Goal: Check status: Check status

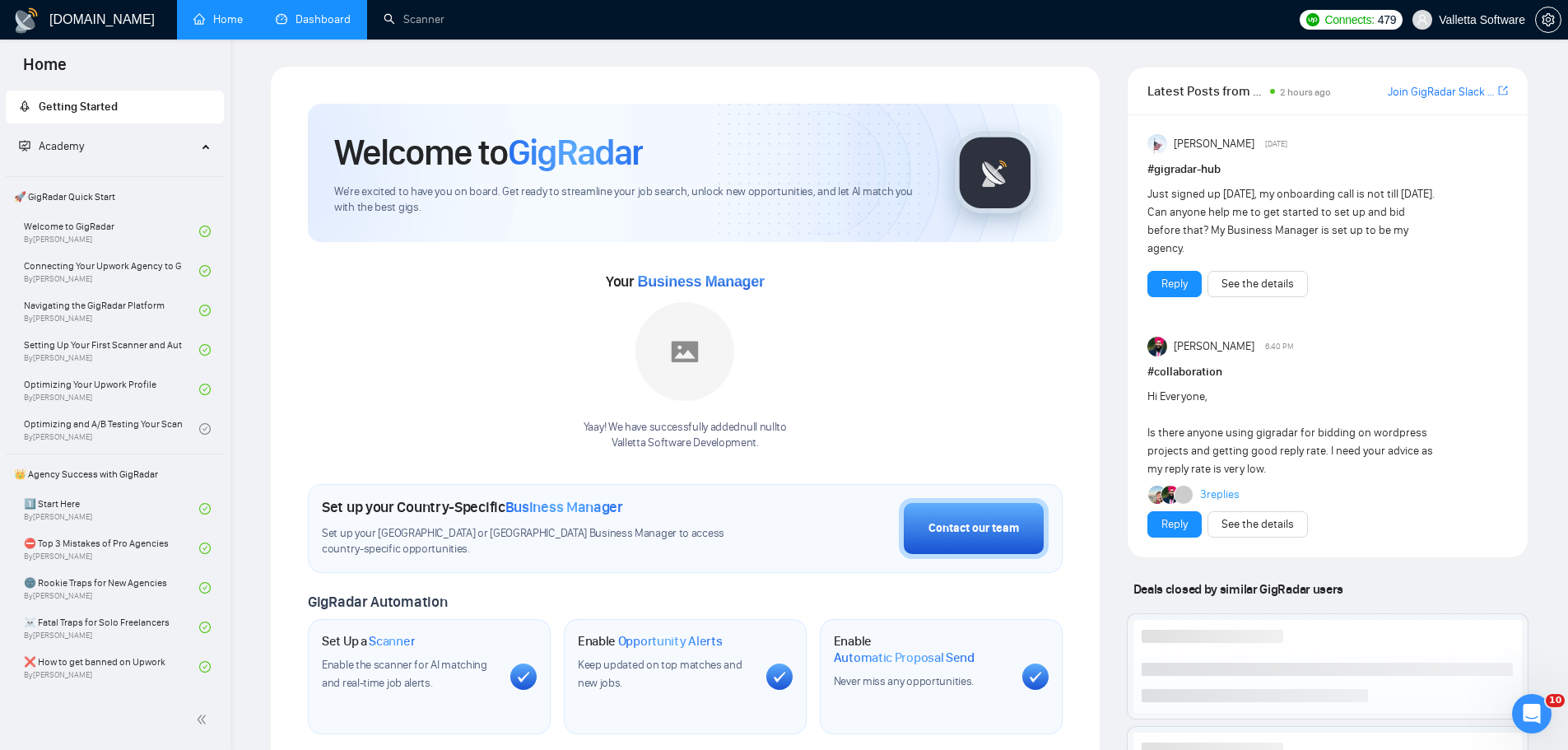
click at [302, 12] on link "Dashboard" at bounding box center [313, 19] width 75 height 14
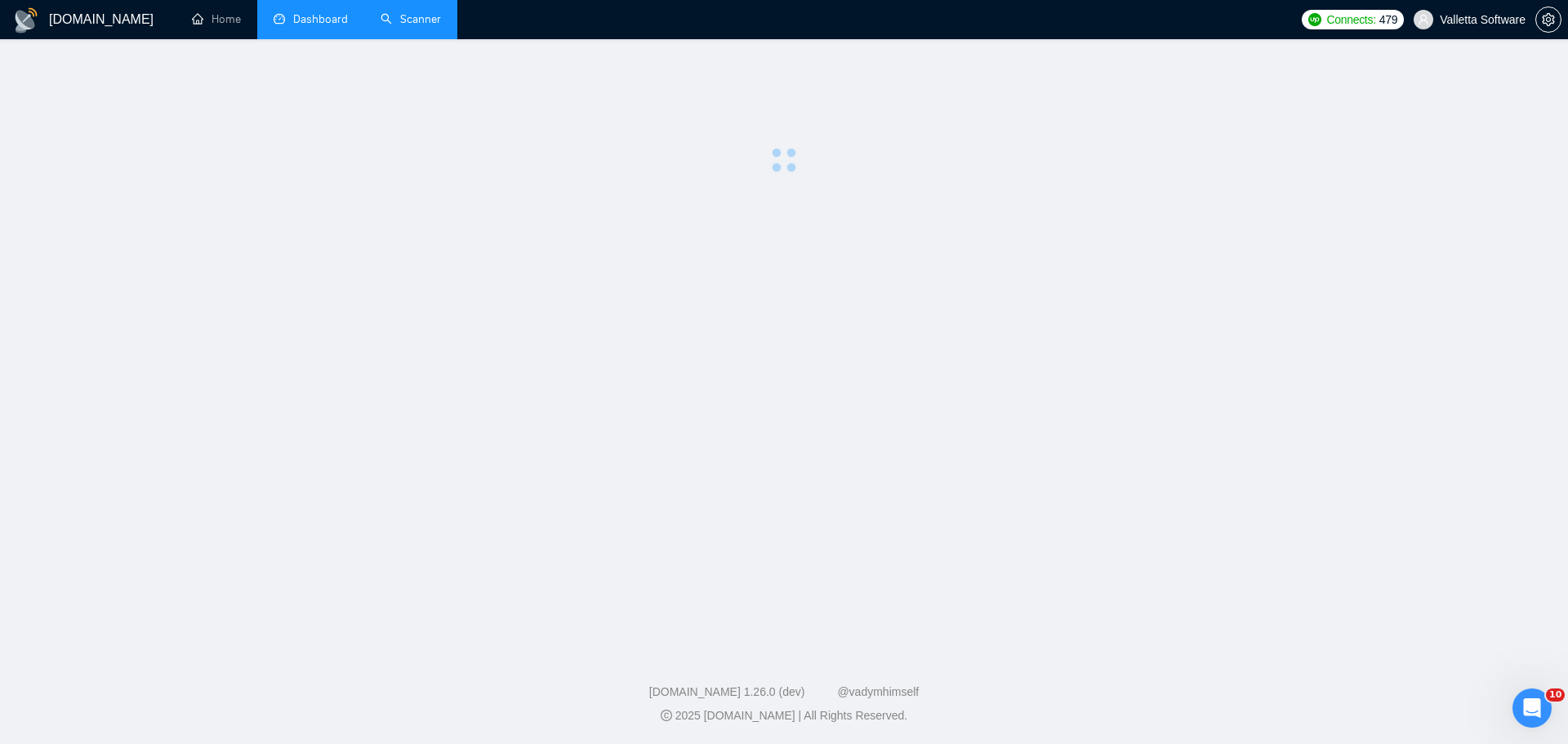
click at [410, 20] on link "Scanner" at bounding box center [411, 19] width 61 height 14
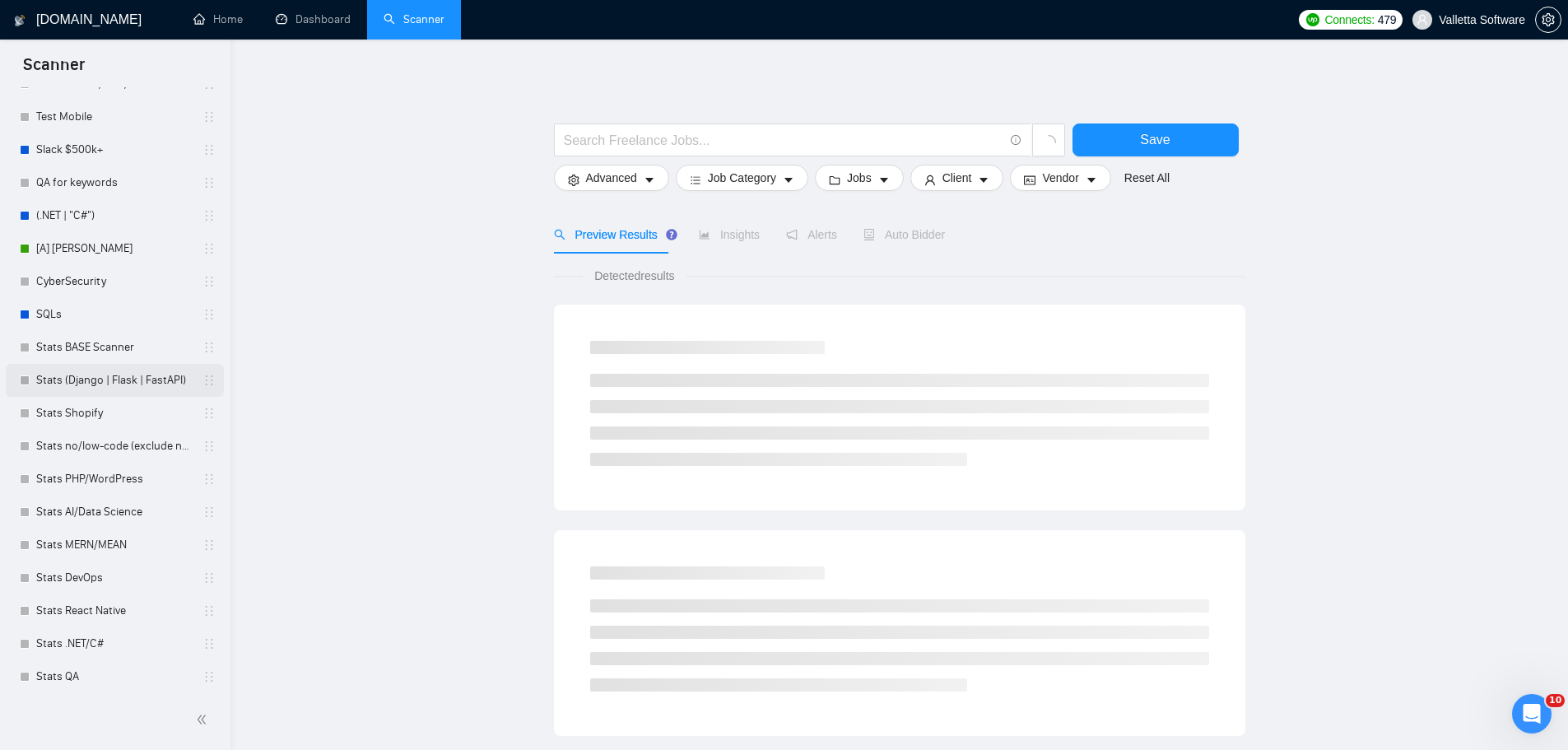
scroll to position [583, 0]
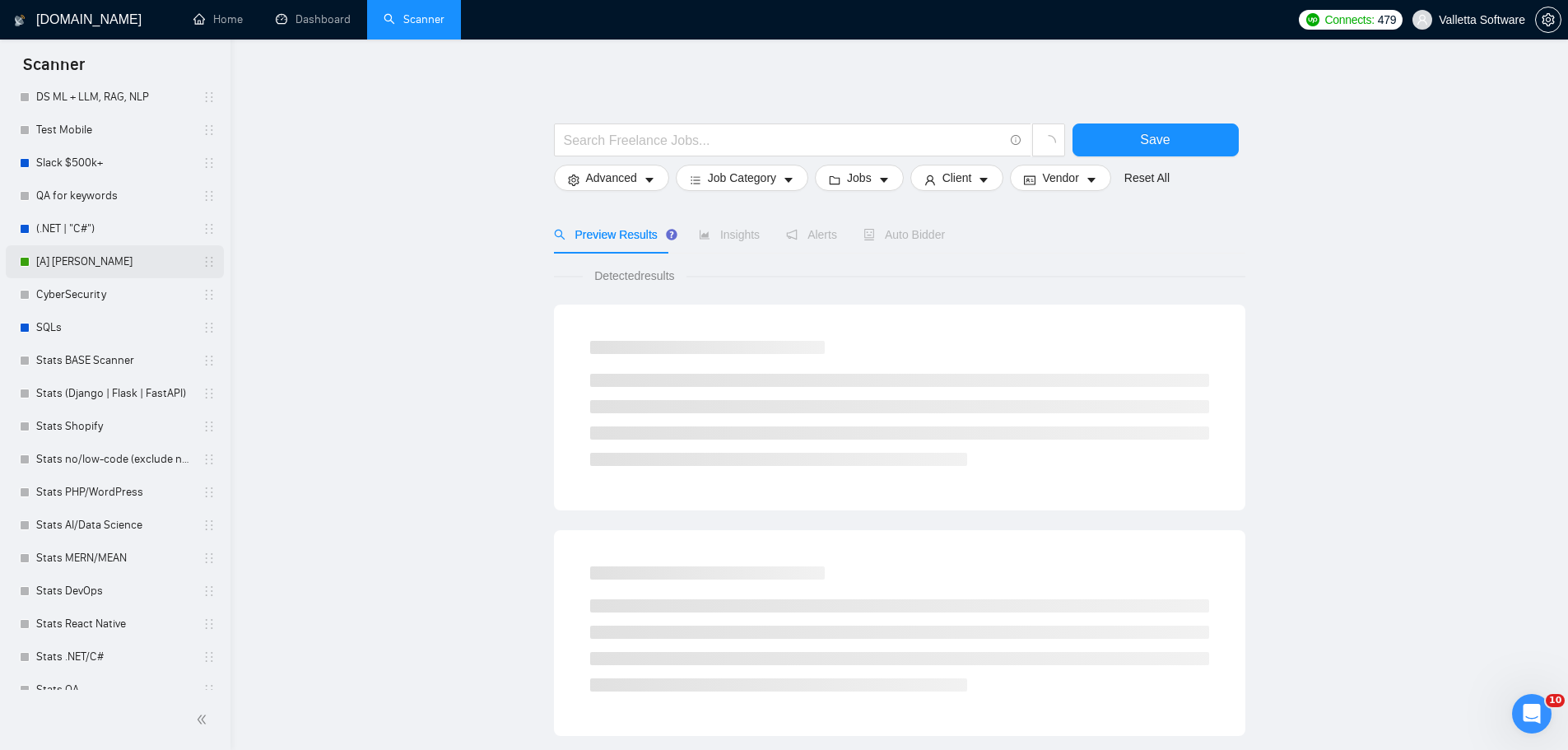
click at [69, 266] on link "[A] [PERSON_NAME]" at bounding box center [114, 262] width 156 height 33
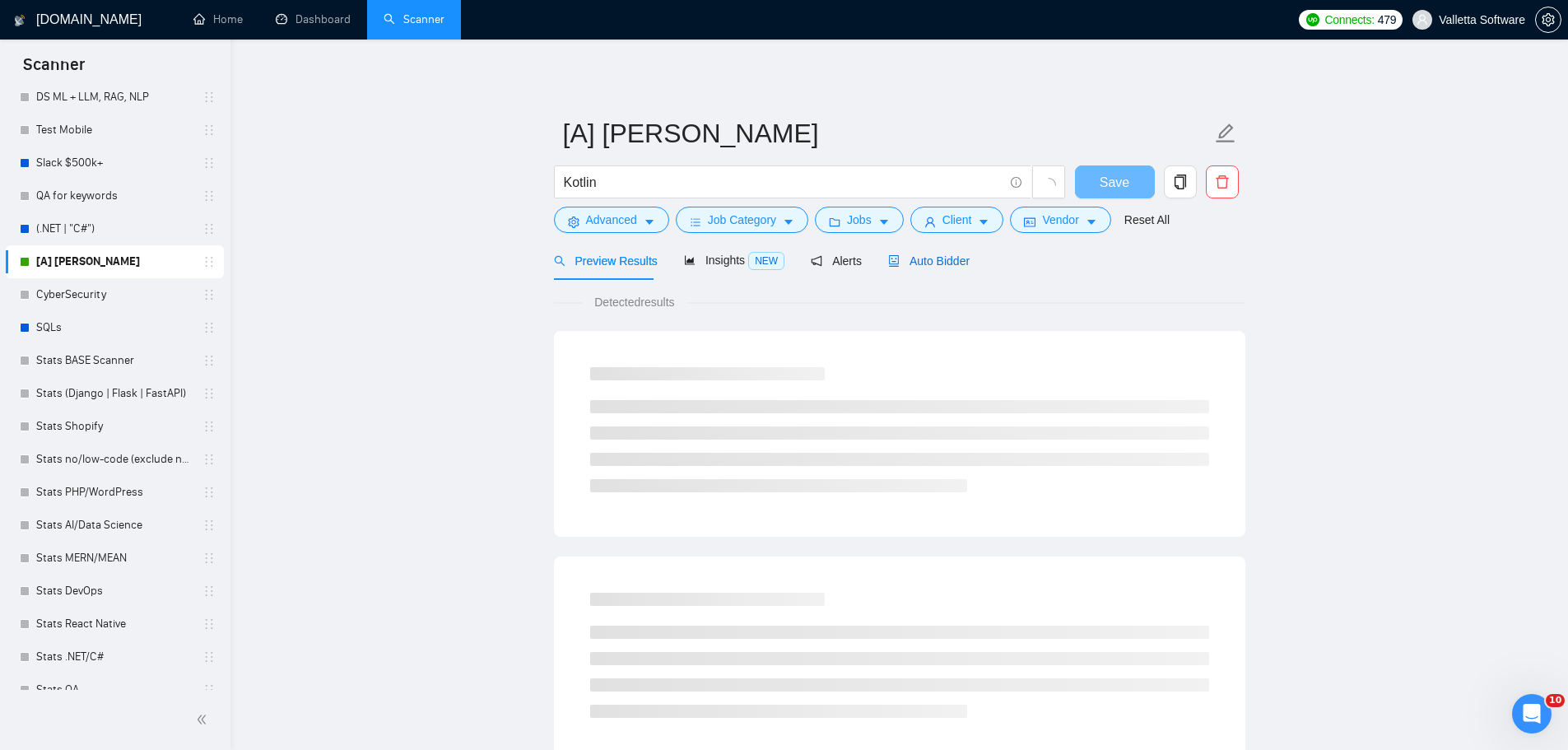
click at [953, 265] on span "Auto Bidder" at bounding box center [928, 261] width 81 height 13
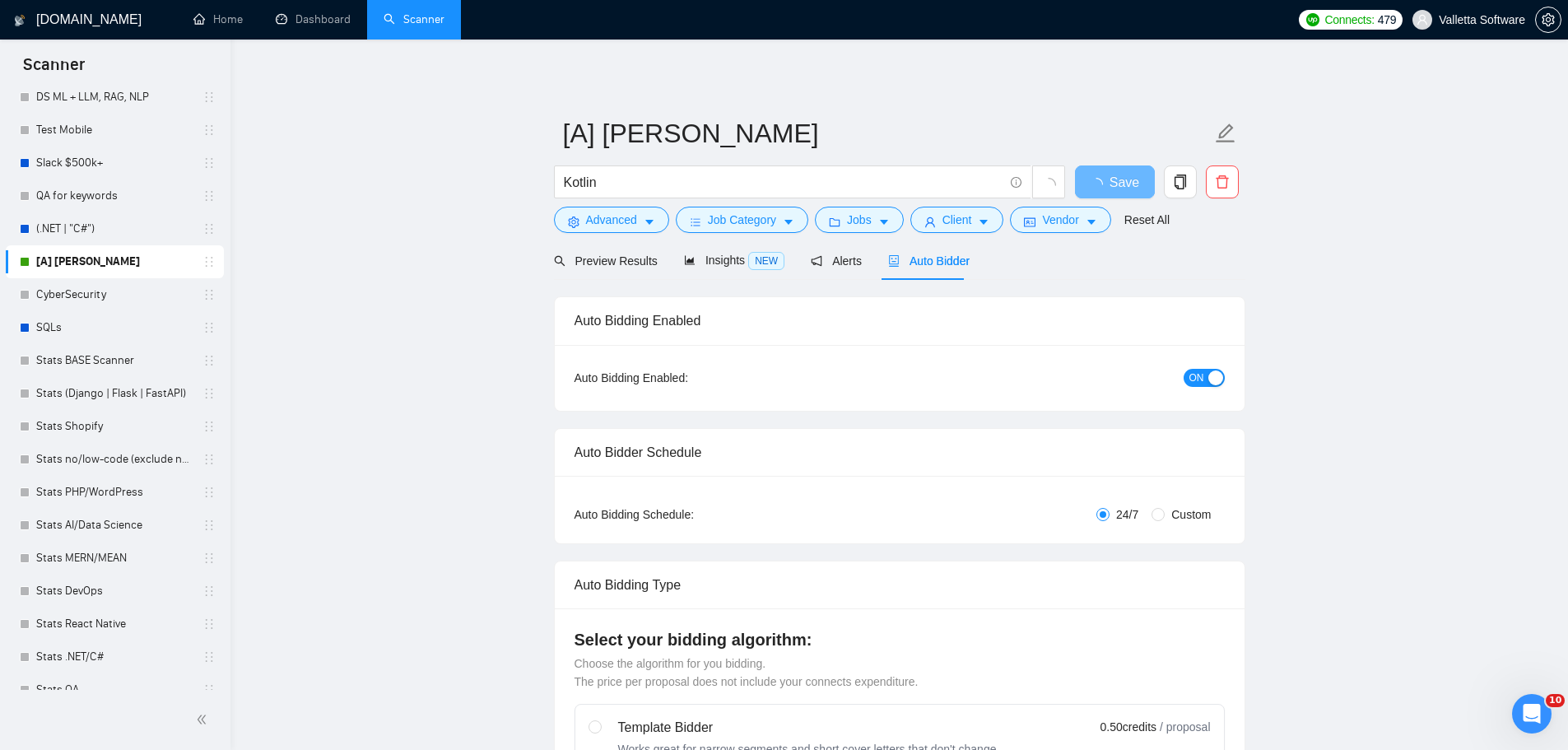
click at [1200, 378] on span "ON" at bounding box center [1197, 378] width 15 height 18
click at [1110, 188] on span "Save" at bounding box center [1115, 182] width 30 height 21
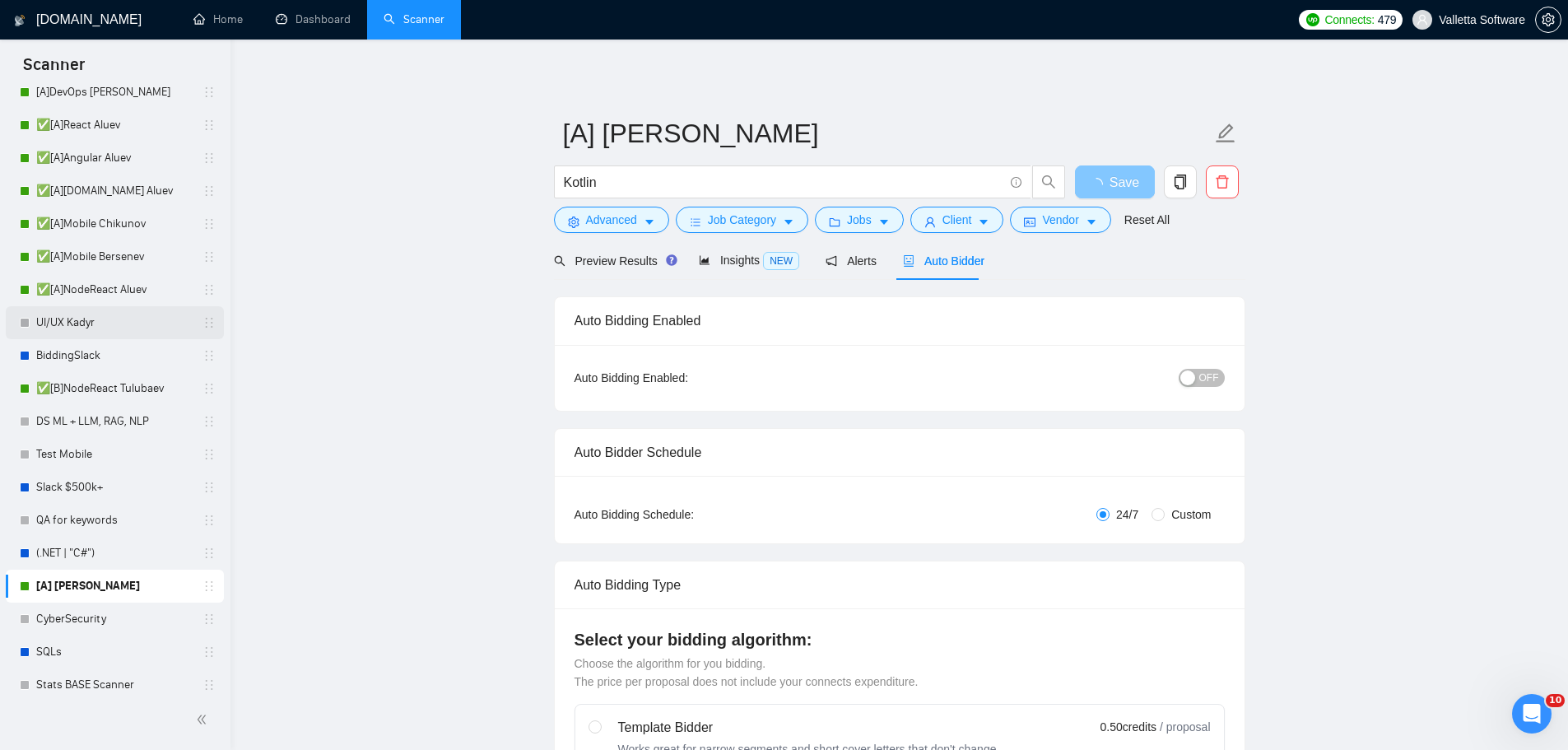
scroll to position [253, 0]
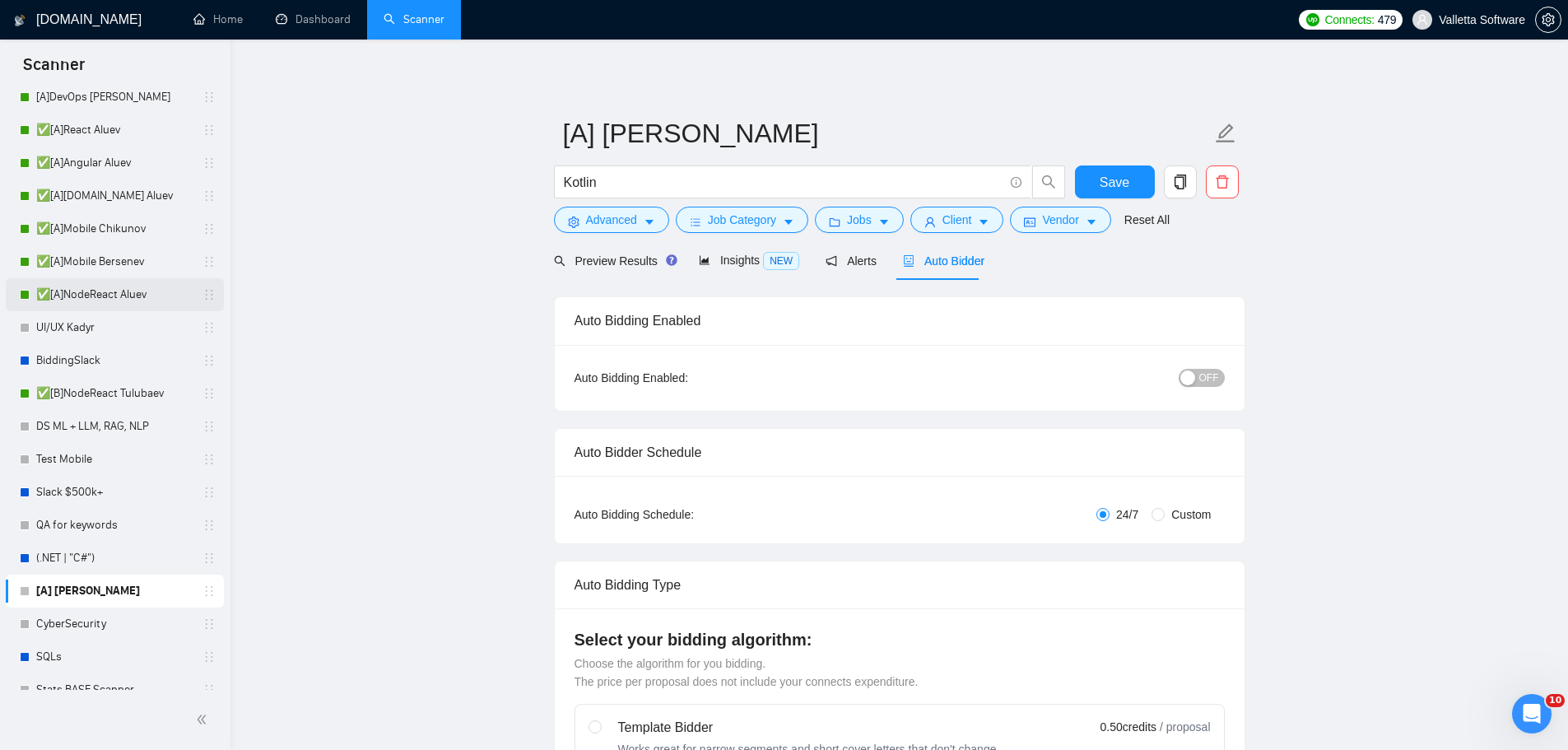
click at [141, 292] on link "✅[A]NodeReact Aluev" at bounding box center [114, 295] width 156 height 33
click at [124, 259] on link "✅[A]Mobile Bersenev" at bounding box center [114, 262] width 156 height 33
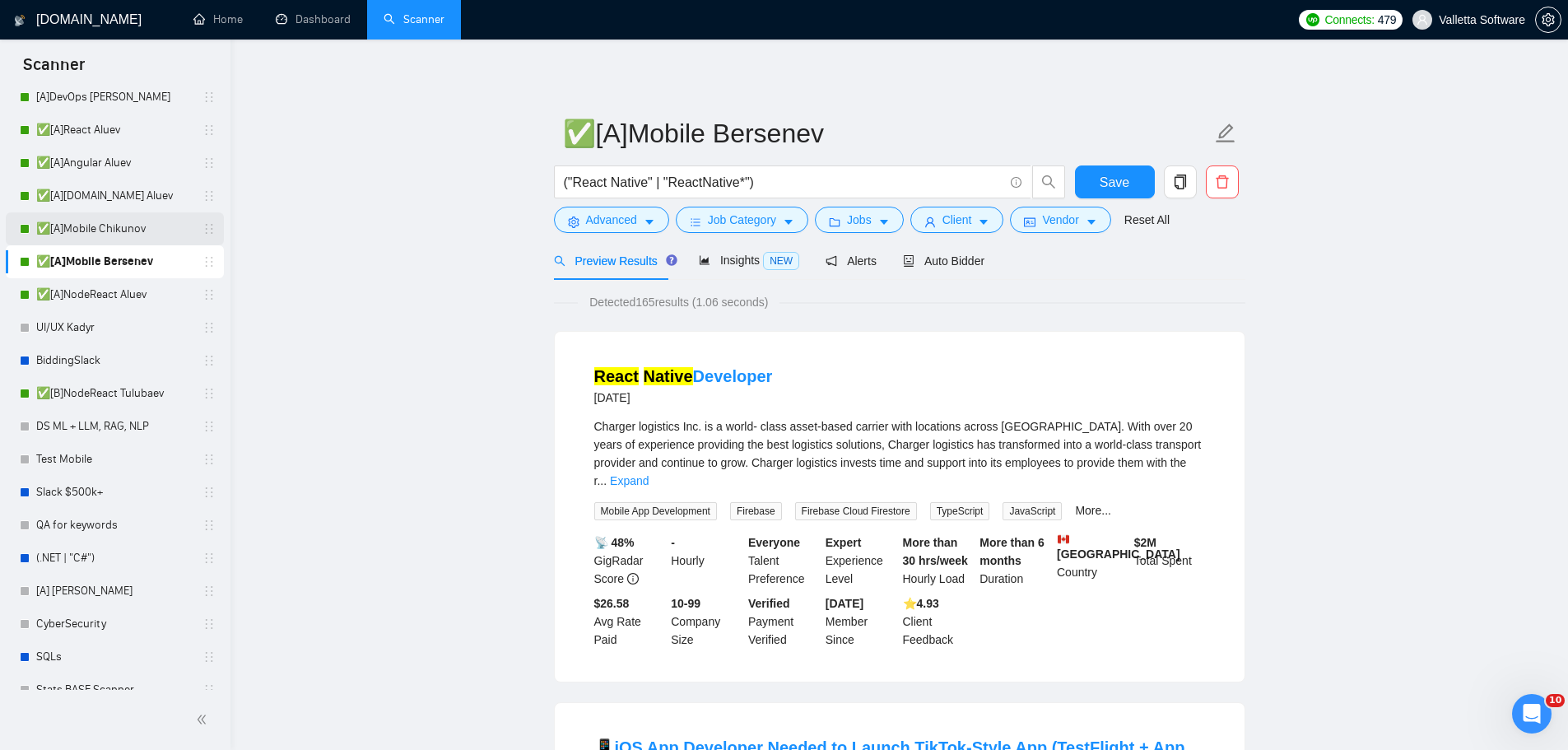
click at [103, 236] on link "✅[A]Mobile Chikunov" at bounding box center [114, 229] width 156 height 33
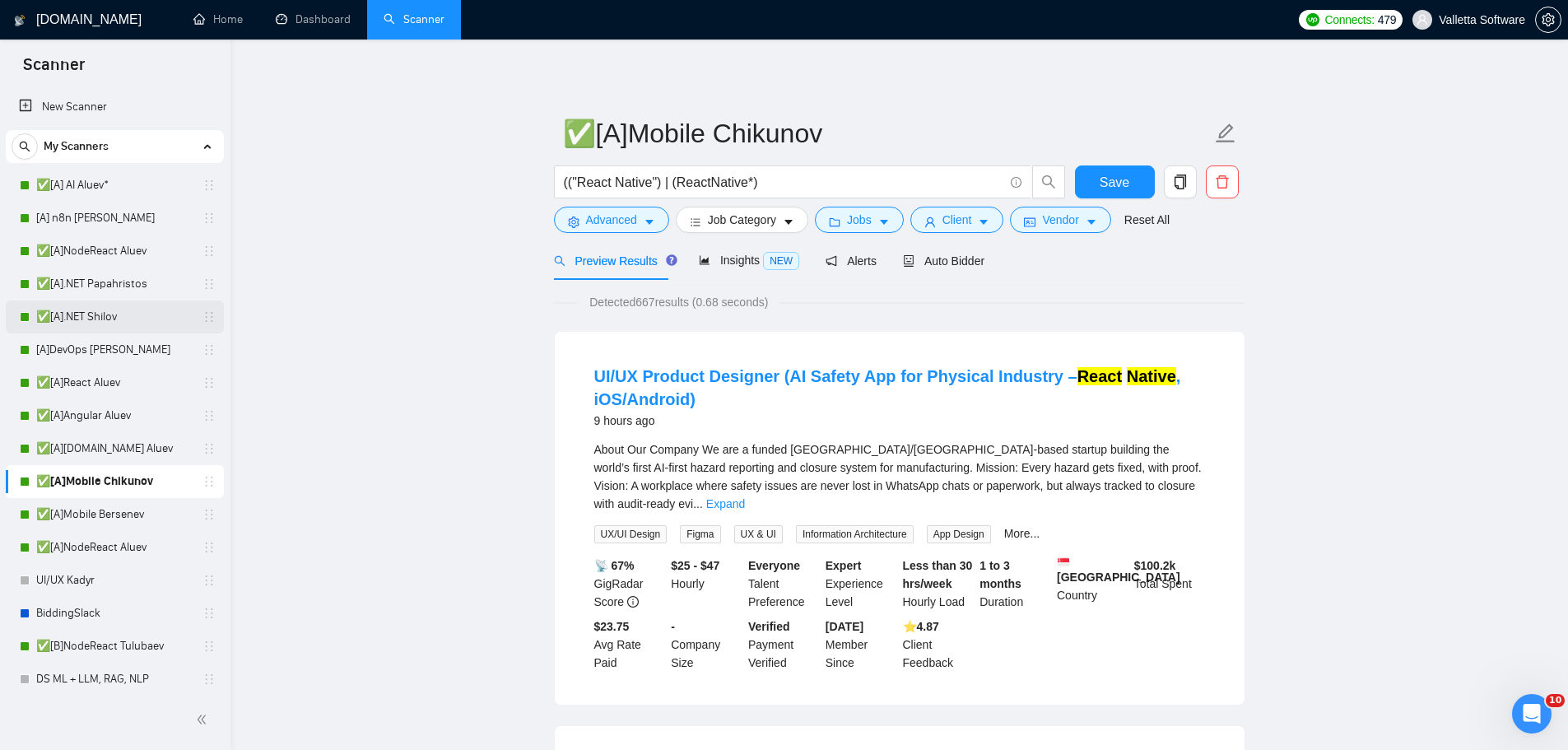
click at [115, 324] on link "✅[A].NET Shilov" at bounding box center [114, 317] width 156 height 33
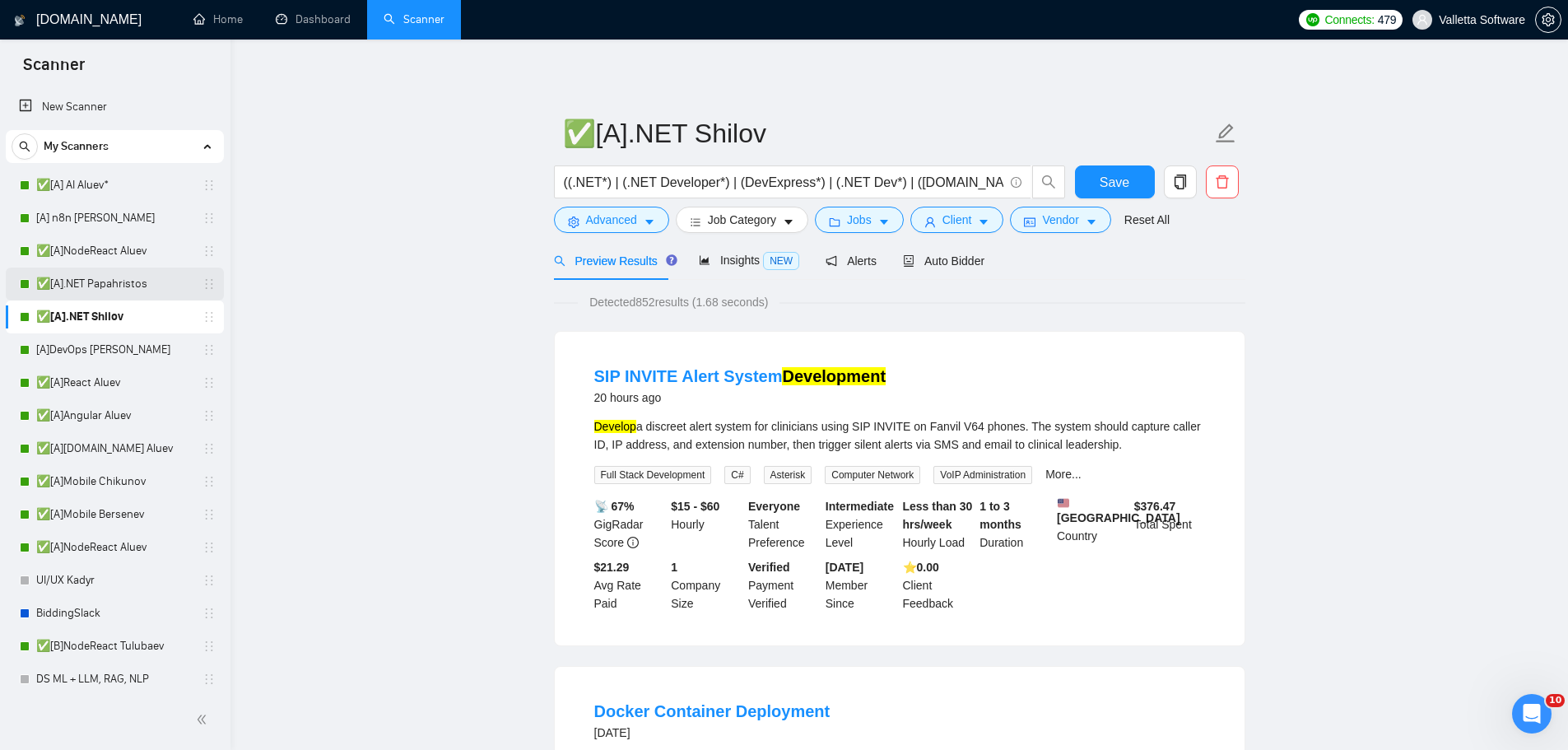
click at [114, 283] on link "✅[A].NET Papahristos" at bounding box center [114, 284] width 156 height 33
click at [305, 13] on link "Dashboard" at bounding box center [313, 19] width 75 height 14
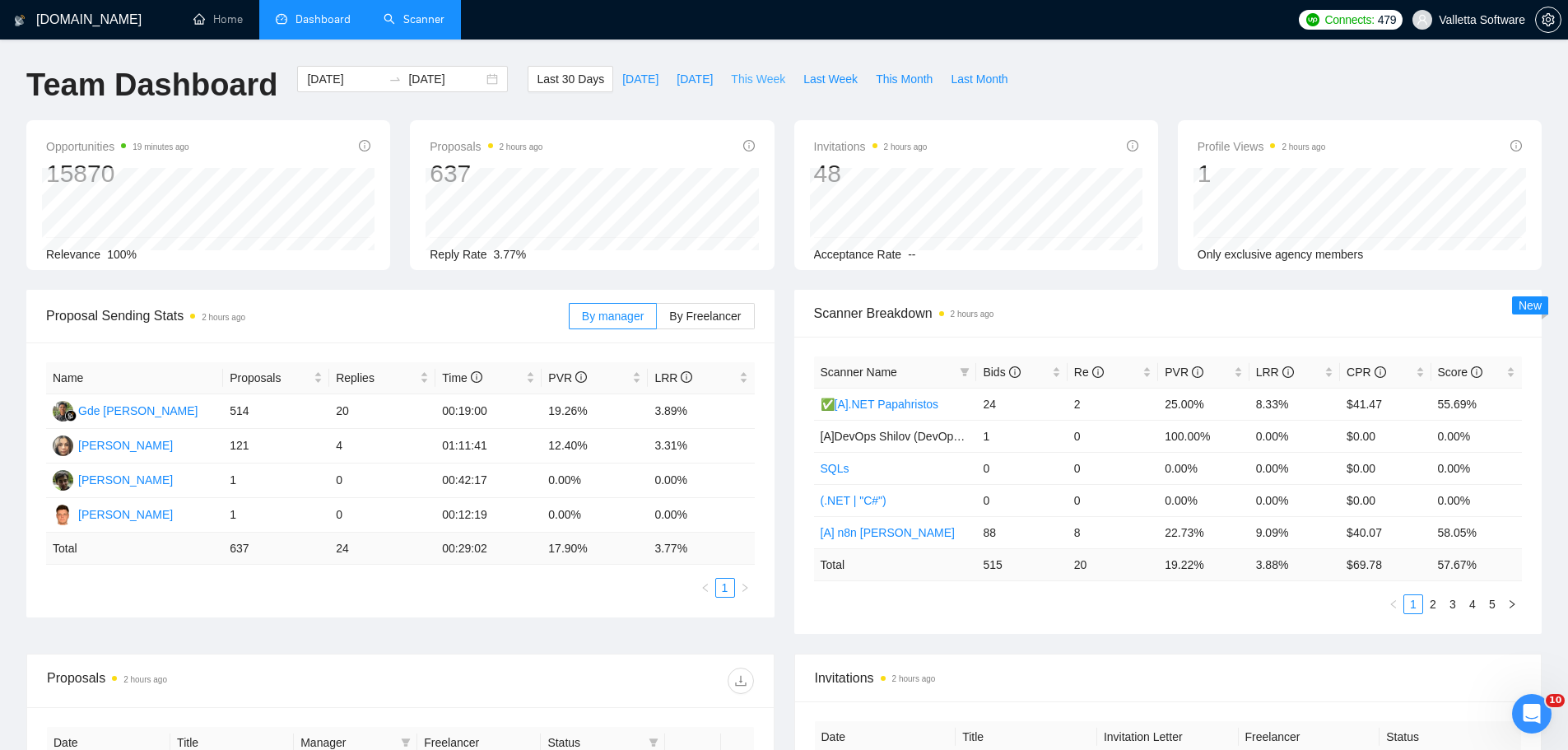
click at [744, 85] on span "This Week" at bounding box center [758, 78] width 54 height 18
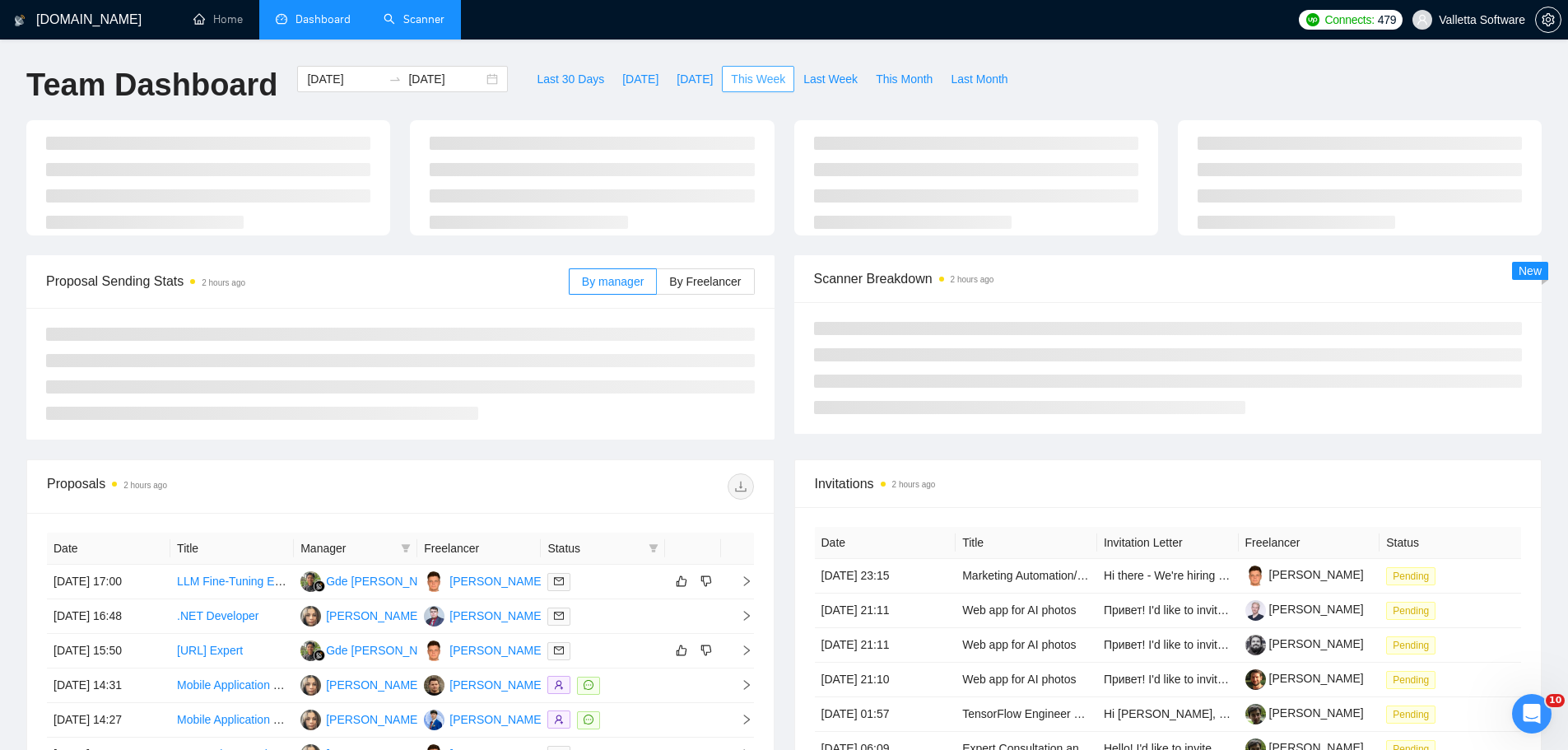
type input "[DATE]"
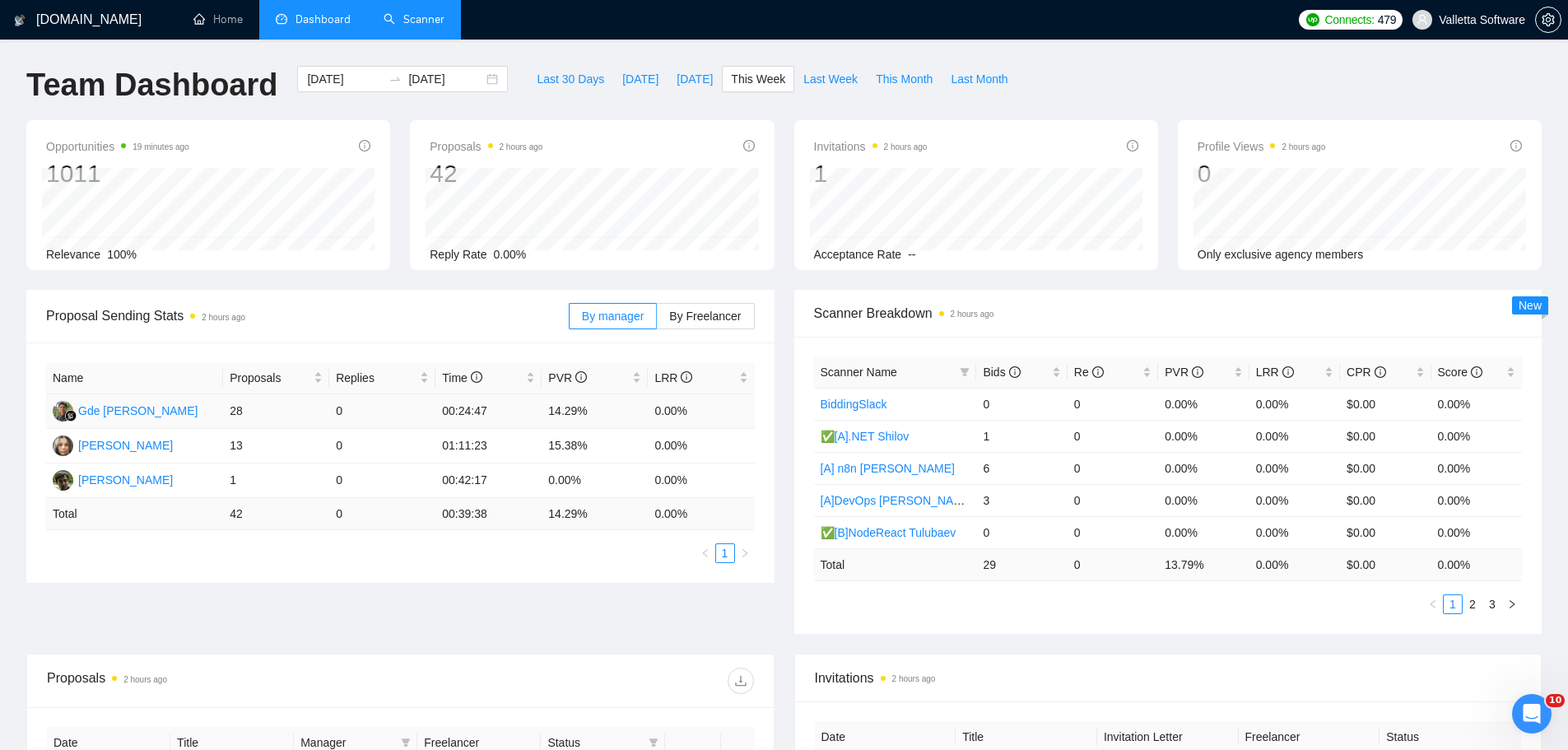
click at [621, 407] on td "14.29%" at bounding box center [594, 412] width 106 height 35
click at [703, 318] on span "By Freelancer" at bounding box center [705, 316] width 71 height 13
click at [698, 318] on span "By Freelancer" at bounding box center [705, 316] width 71 height 13
click at [657, 320] on input "By Freelancer" at bounding box center [657, 320] width 0 height 0
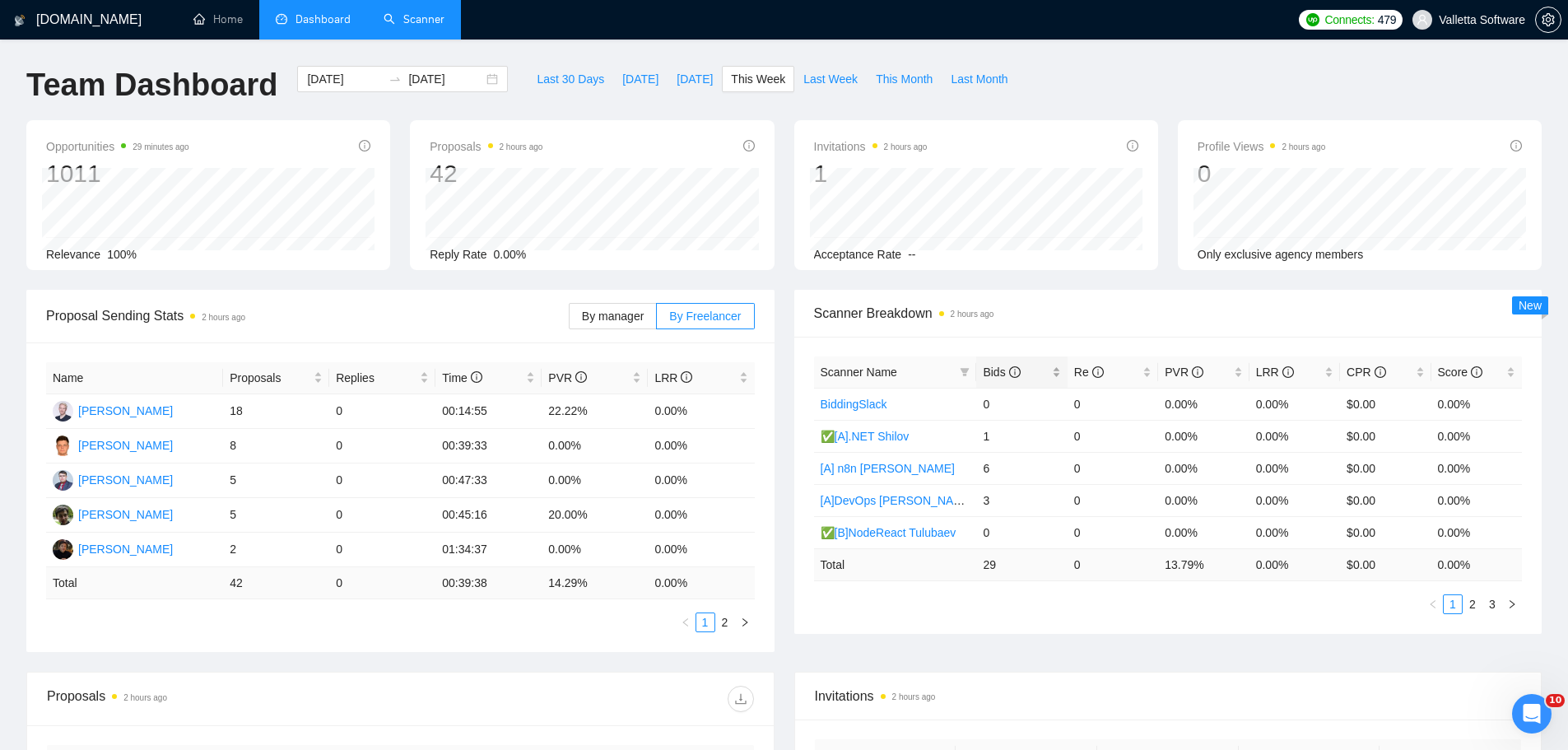
click at [1022, 363] on div "Bids" at bounding box center [1022, 372] width 78 height 18
click at [1013, 365] on span "Bids" at bounding box center [1001, 372] width 37 height 13
click at [1042, 325] on div "Scanner Breakdown 2 hours ago" at bounding box center [1168, 313] width 709 height 47
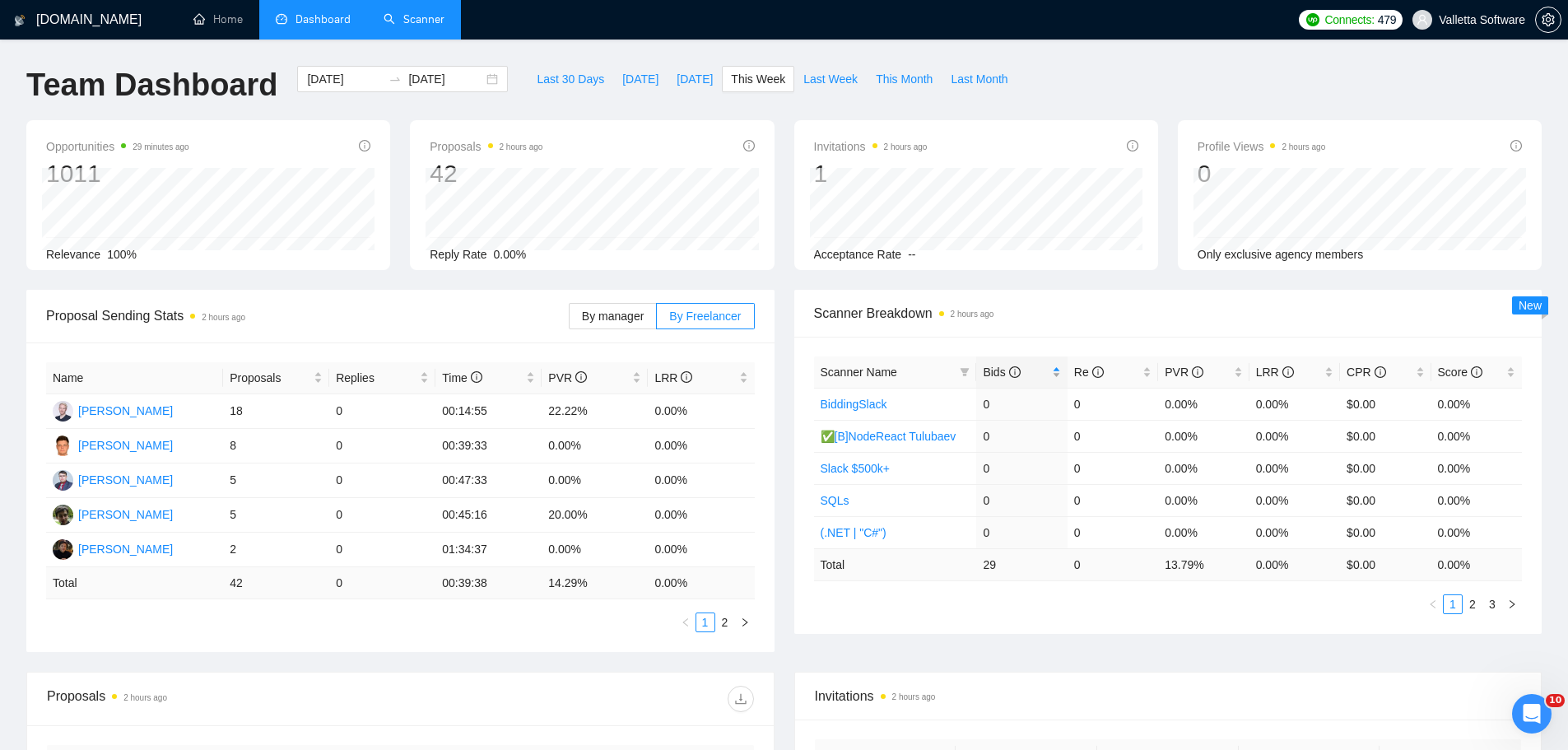
click at [1019, 365] on span "Bids" at bounding box center [1001, 372] width 37 height 13
